Goal: Navigation & Orientation: Find specific page/section

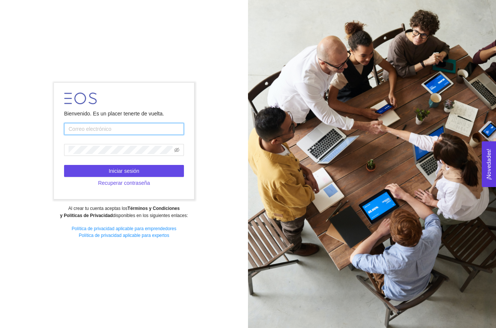
type input "[EMAIL_ADDRESS][DOMAIN_NAME]"
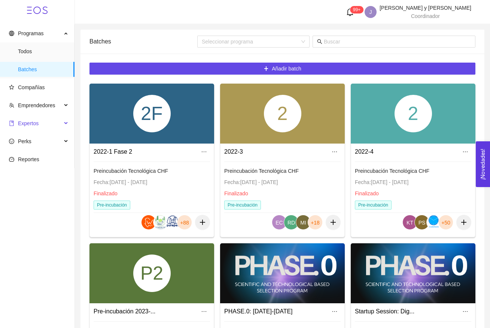
click at [43, 120] on span "Expertos" at bounding box center [35, 123] width 53 height 15
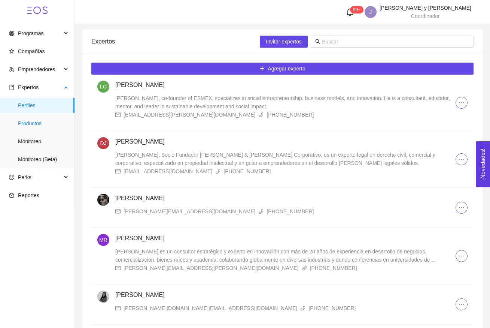
click at [41, 119] on span "Productos" at bounding box center [43, 123] width 51 height 15
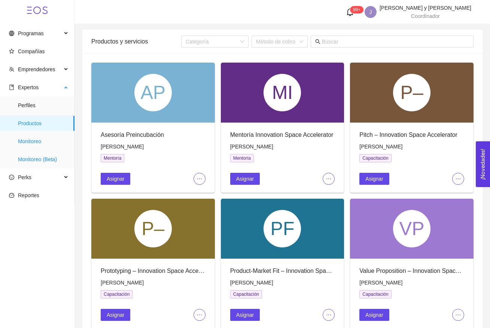
click at [51, 143] on span "Monitoreo" at bounding box center [43, 141] width 51 height 15
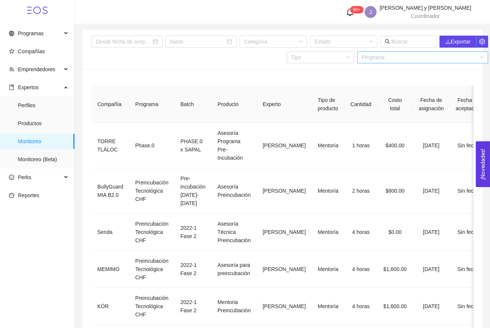
click at [387, 55] on input "search" at bounding box center [420, 57] width 117 height 11
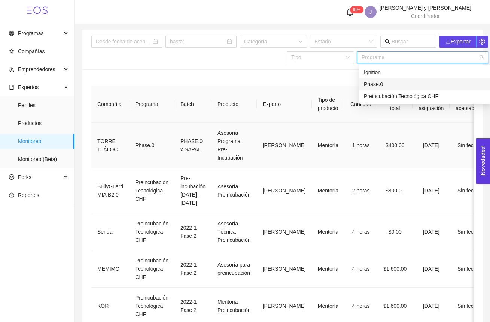
click at [217, 147] on td "Asesoría Programa Pre-Incubación" at bounding box center [234, 145] width 45 height 45
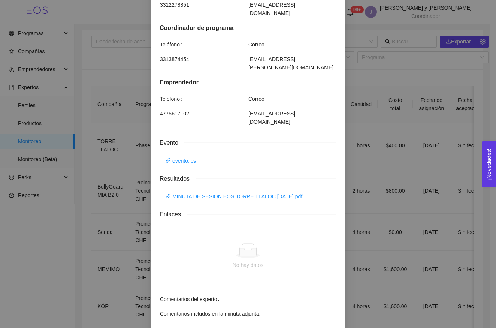
scroll to position [412, 0]
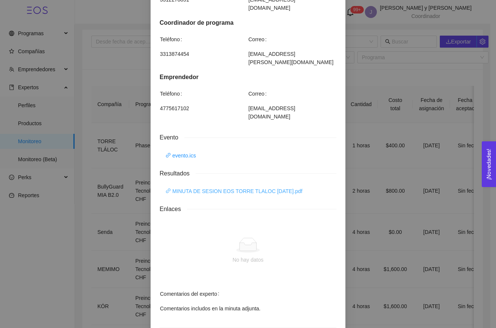
click at [231, 187] on link "MINUTA DE SESION EOS TORRE TLALOC JUL25.pdf" at bounding box center [233, 191] width 137 height 8
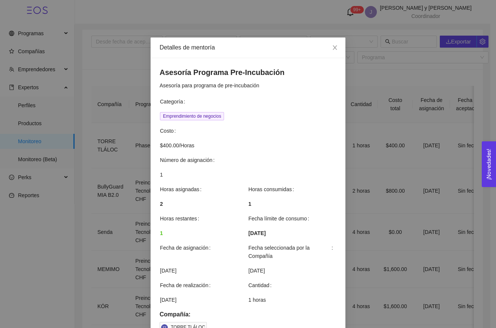
scroll to position [-1, 0]
click at [240, 110] on th "Categoría" at bounding box center [247, 104] width 177 height 15
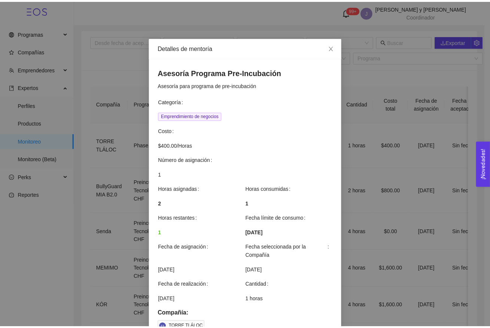
scroll to position [0, 0]
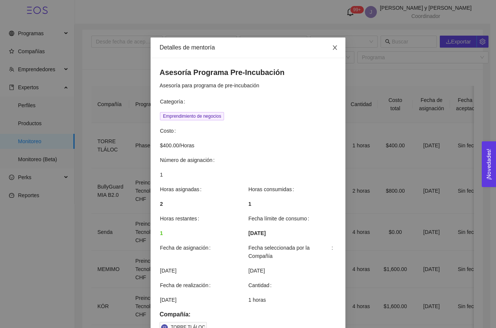
click at [332, 50] on icon "close" at bounding box center [335, 48] width 6 height 6
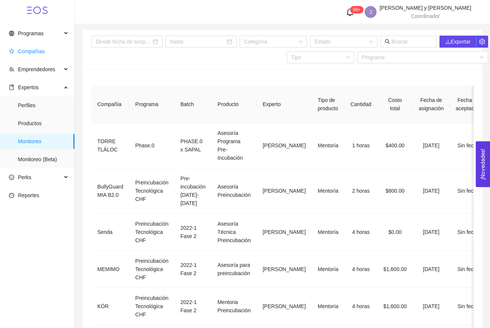
scroll to position [0, 0]
click at [46, 54] on span "Compañías" at bounding box center [39, 51] width 60 height 15
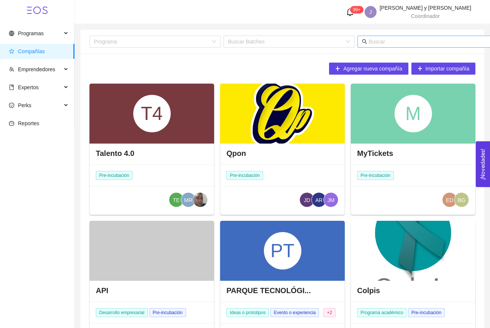
click at [372, 42] on input "text" at bounding box center [442, 41] width 147 height 8
type input "torre"
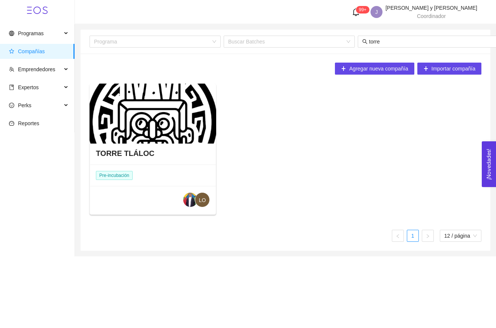
click at [168, 120] on div at bounding box center [152, 113] width 127 height 60
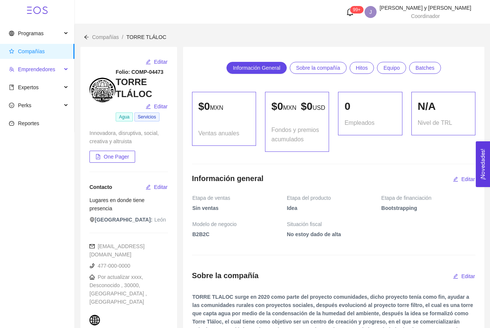
click at [54, 69] on span "Emprendedores" at bounding box center [36, 69] width 37 height 6
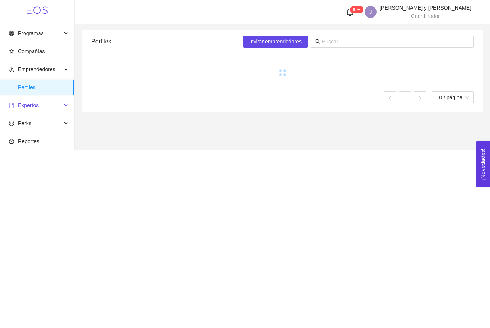
click at [45, 100] on span "Expertos" at bounding box center [35, 105] width 53 height 15
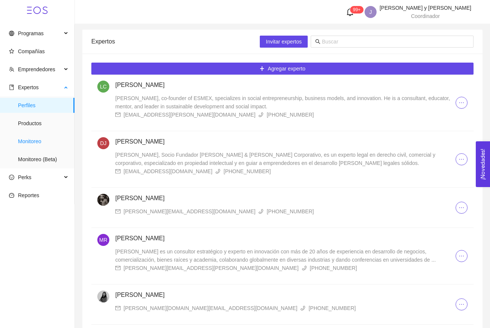
click at [39, 143] on span "Monitoreo" at bounding box center [43, 141] width 51 height 15
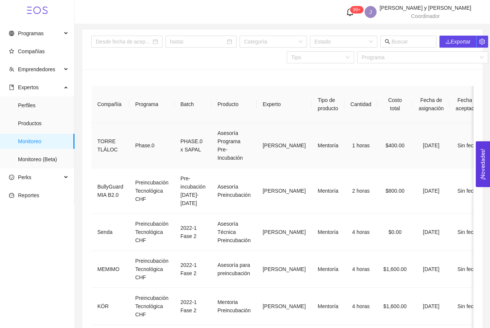
click at [312, 128] on td "Mentoría" at bounding box center [328, 145] width 33 height 45
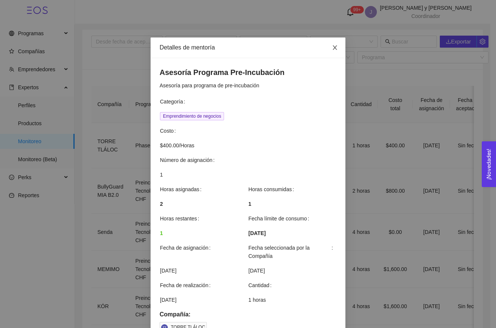
click at [330, 44] on span "Close" at bounding box center [334, 47] width 21 height 21
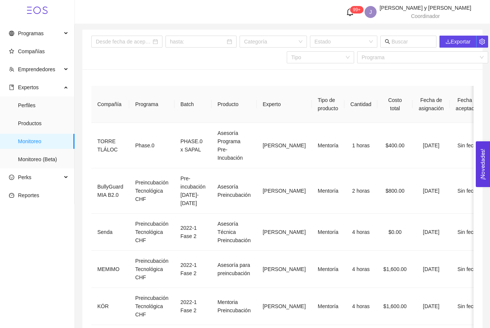
click at [455, 0] on header "99+ J Jessica Hidalgo y Costilla Hernandez Coordinador" at bounding box center [282, 12] width 415 height 24
